Goal: Task Accomplishment & Management: Manage account settings

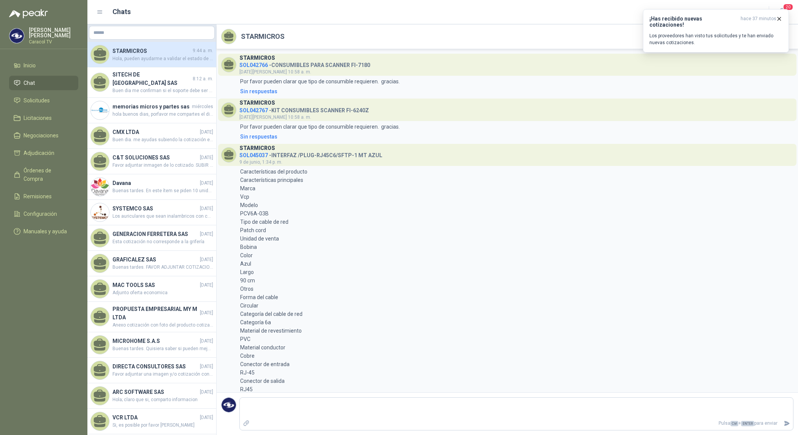
scroll to position [347, 0]
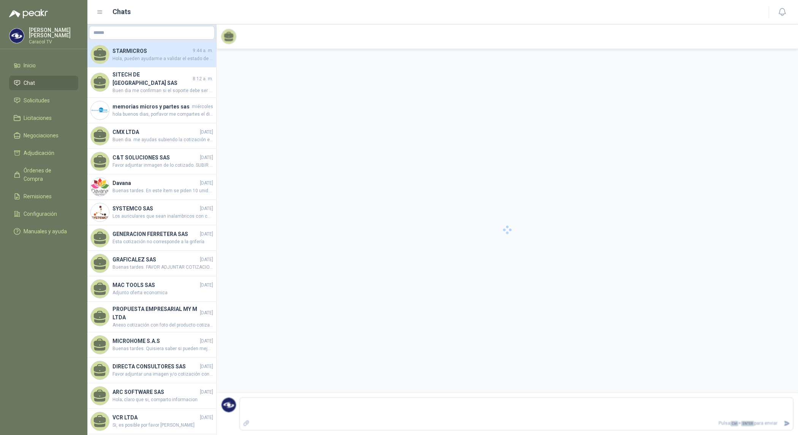
scroll to position [347, 0]
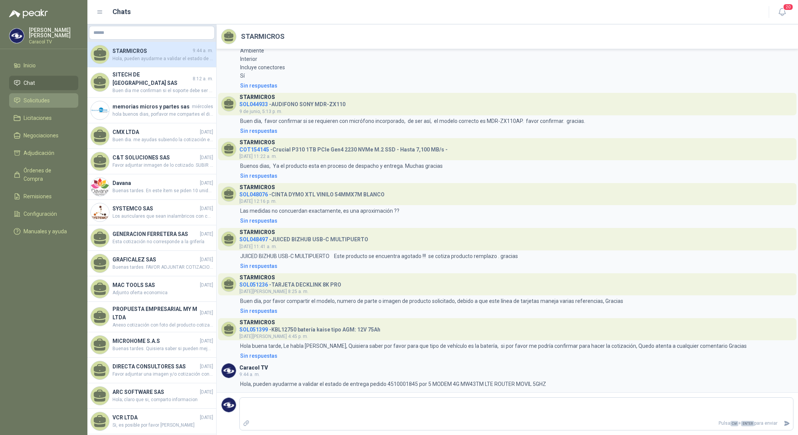
click at [41, 95] on link "Solicitudes" at bounding box center [43, 100] width 69 height 14
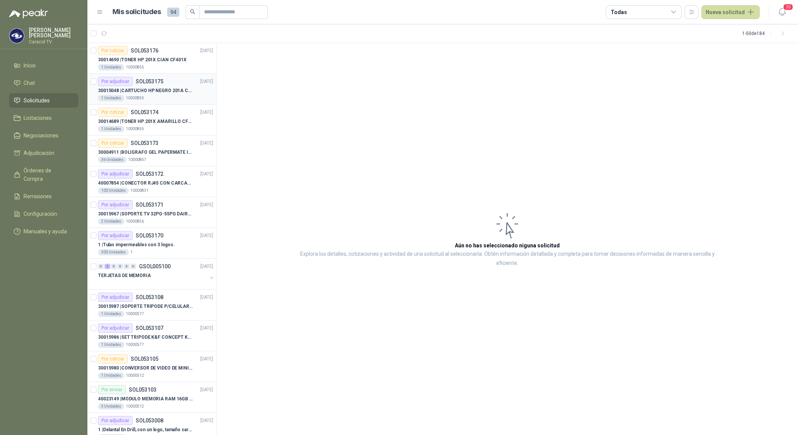
click at [162, 84] on div "Por adjudicar SOL053175" at bounding box center [130, 81] width 65 height 9
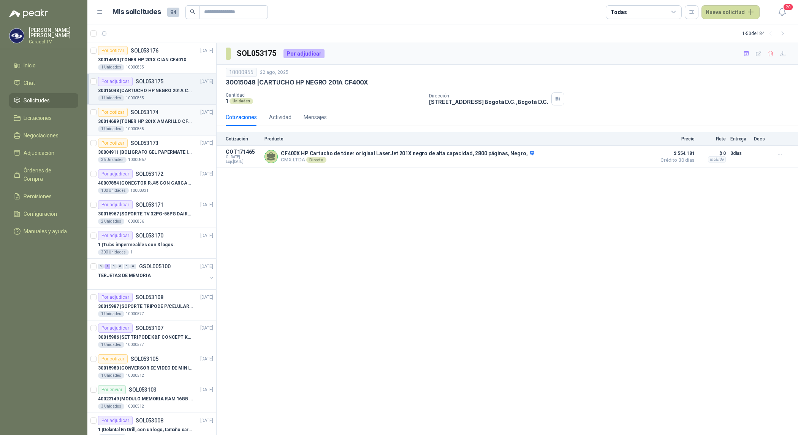
click at [176, 116] on div "Por cotizar SOL053174 [DATE]" at bounding box center [155, 112] width 115 height 9
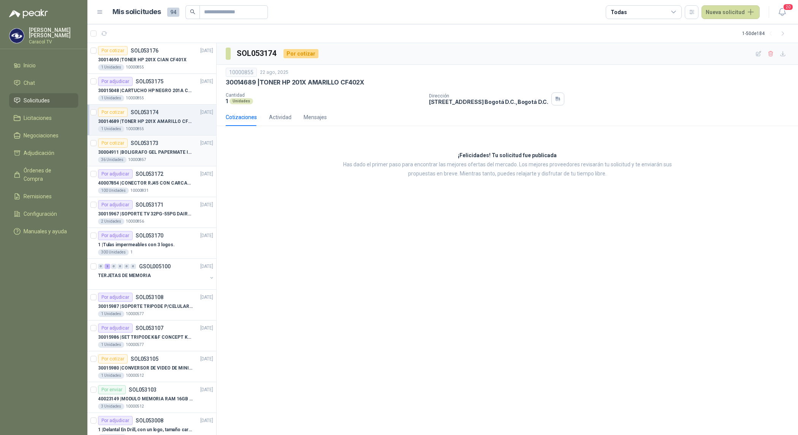
click at [172, 147] on div "Por cotizar SOL053173 [DATE]" at bounding box center [155, 142] width 115 height 9
click at [279, 116] on div "Actividad" at bounding box center [280, 117] width 22 height 8
click at [161, 148] on div "30004911 | BOLIGRAFO GEL PAPERMATE INKJOY NEGRO" at bounding box center [155, 152] width 115 height 9
click at [774, 53] on icon "button" at bounding box center [771, 54] width 6 height 6
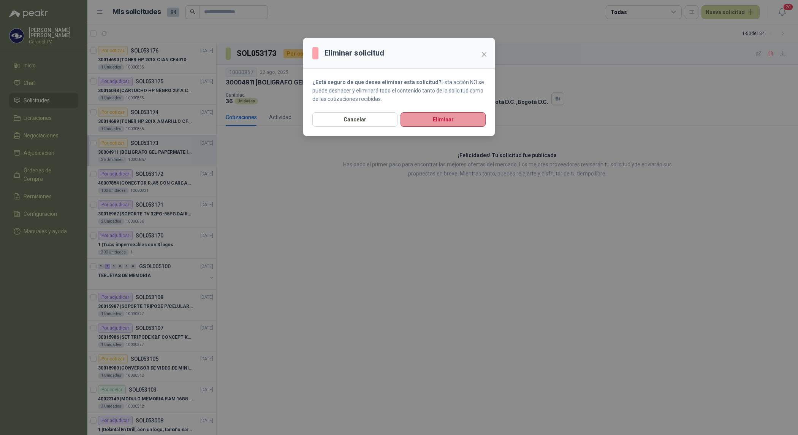
click at [467, 115] on button "Eliminar" at bounding box center [443, 119] width 85 height 14
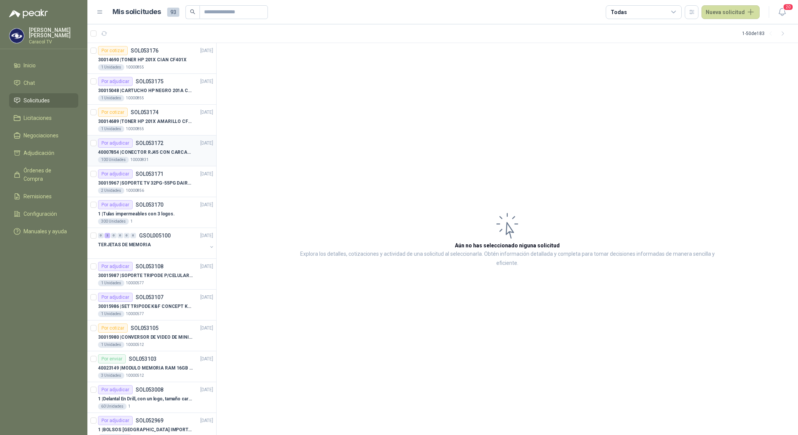
click at [163, 155] on p "40007854 | CONECTOR RJ45 CON CARCASA CAT 5E" at bounding box center [145, 152] width 95 height 7
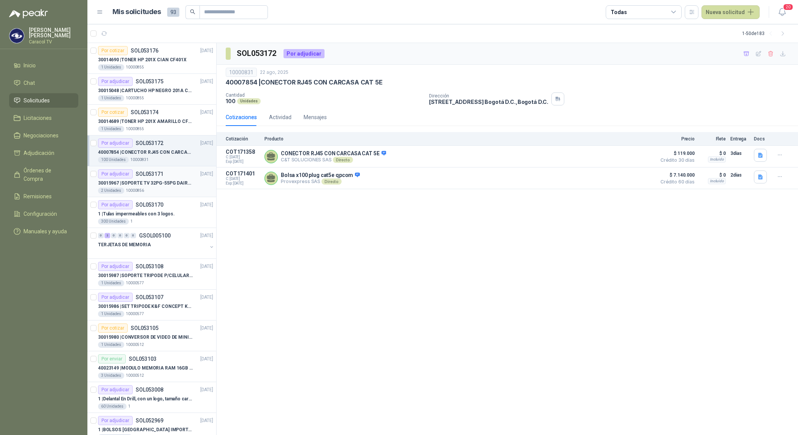
click at [162, 192] on div "2 Unidades 10000856" at bounding box center [155, 190] width 115 height 6
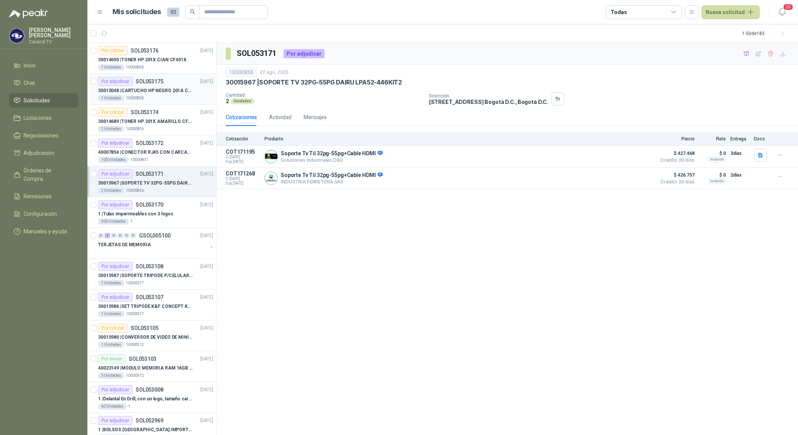
click at [165, 95] on div "1 Unidades 10000855" at bounding box center [155, 98] width 115 height 6
